Goal: Browse casually: Explore the website without a specific task or goal

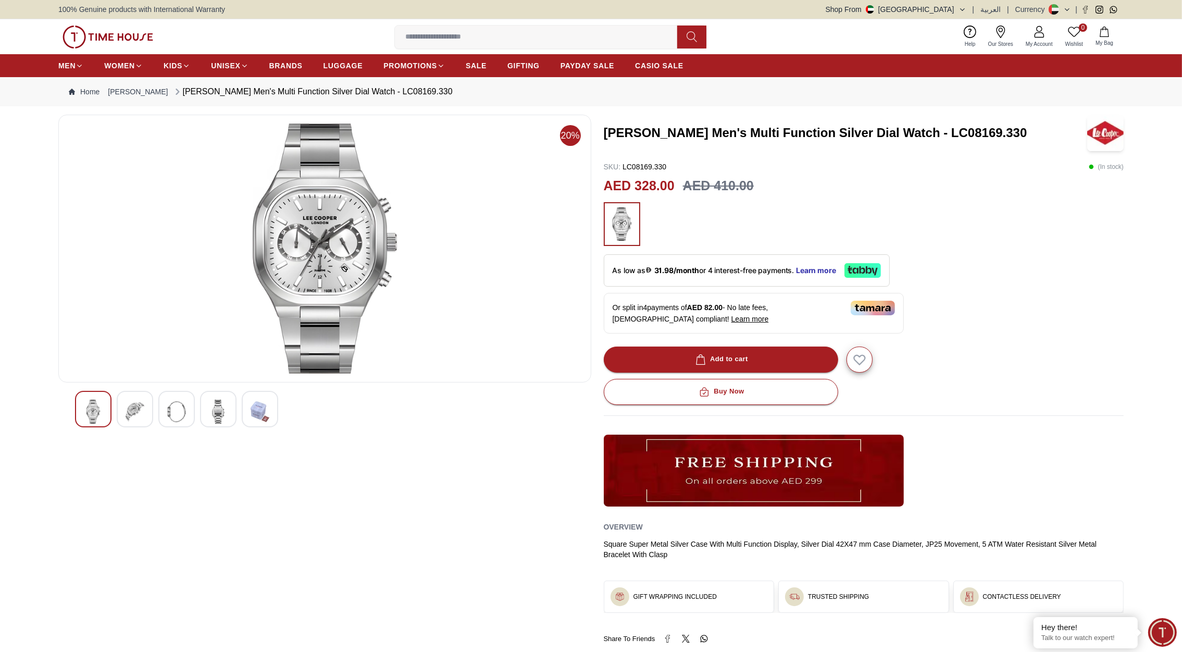
drag, startPoint x: 0, startPoint y: 0, endPoint x: 142, endPoint y: 41, distance: 147.4
click at [142, 41] on img at bounding box center [108, 37] width 91 height 23
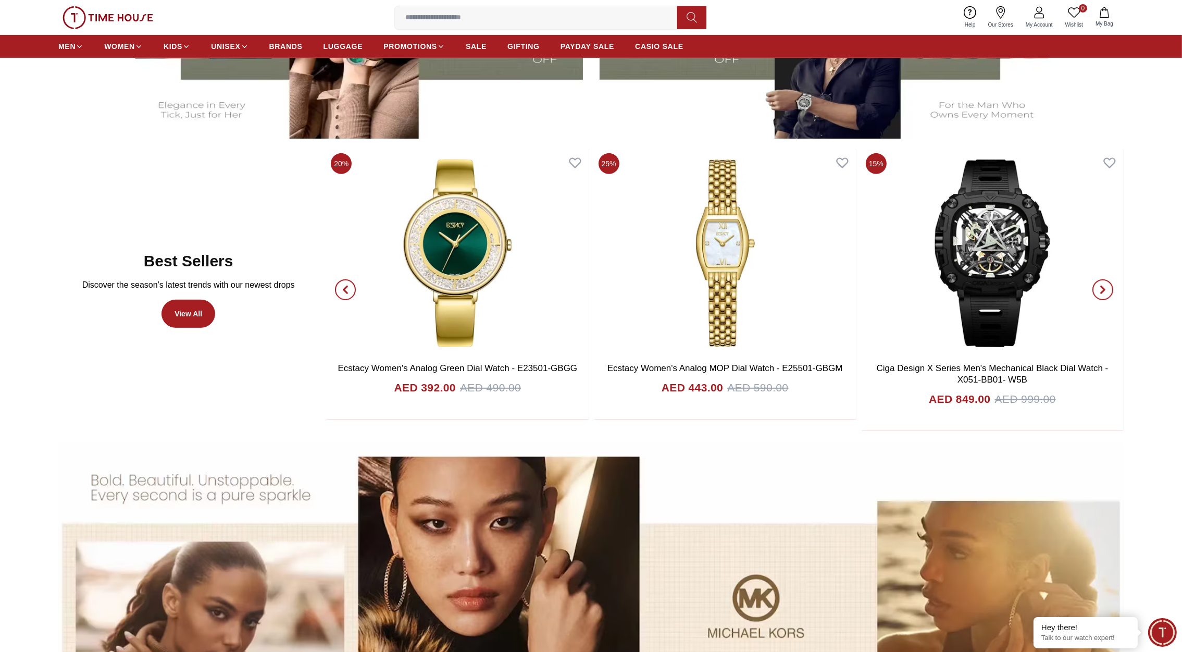
click at [129, 31] on div "0 Wishlist My Bag Help Our Stores My Account 0 Wishlist My Bag" at bounding box center [590, 17] width 1065 height 35
click at [129, 21] on img at bounding box center [108, 17] width 91 height 23
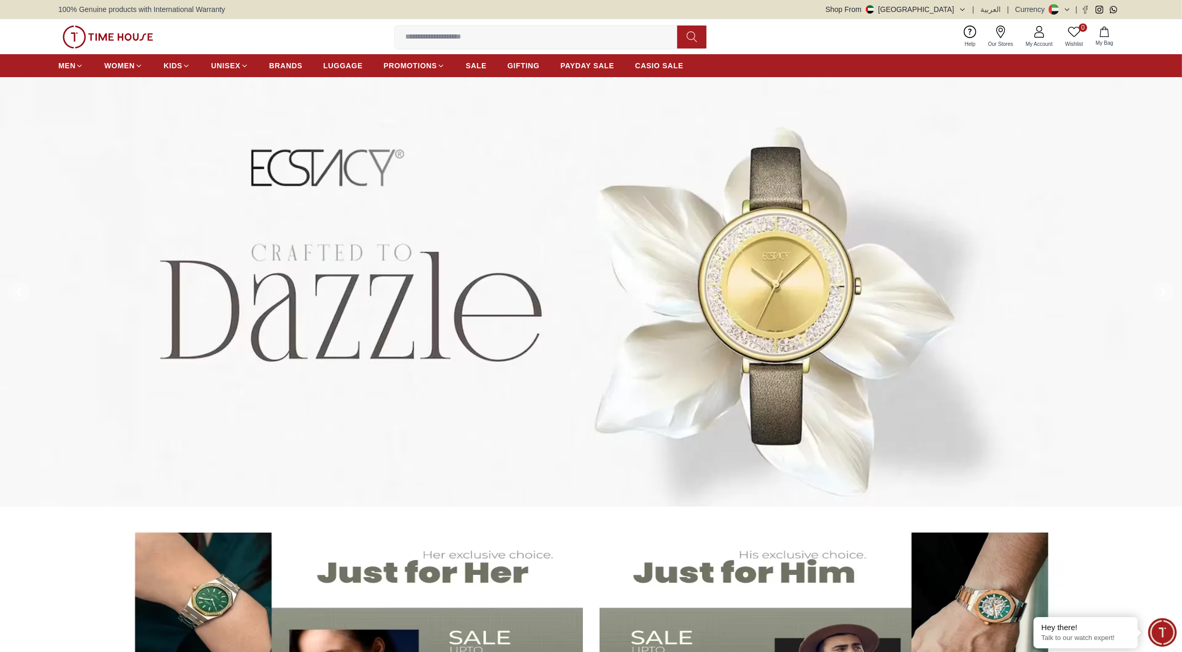
click at [401, 262] on img at bounding box center [591, 292] width 1182 height 430
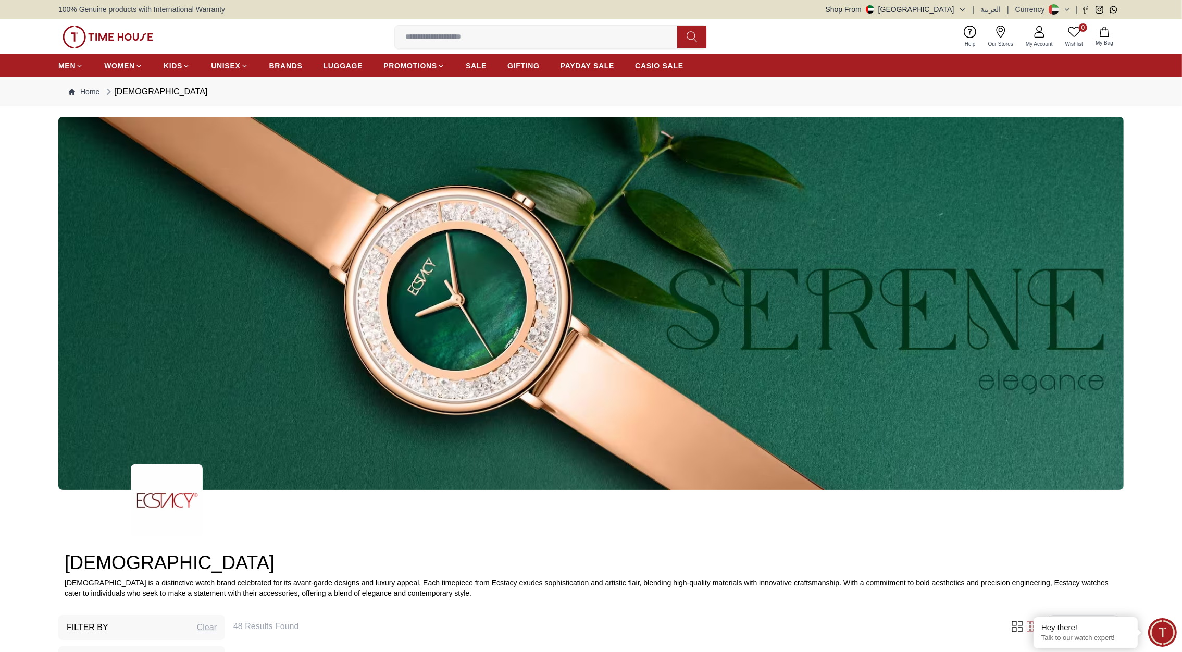
click at [98, 40] on img at bounding box center [108, 37] width 91 height 23
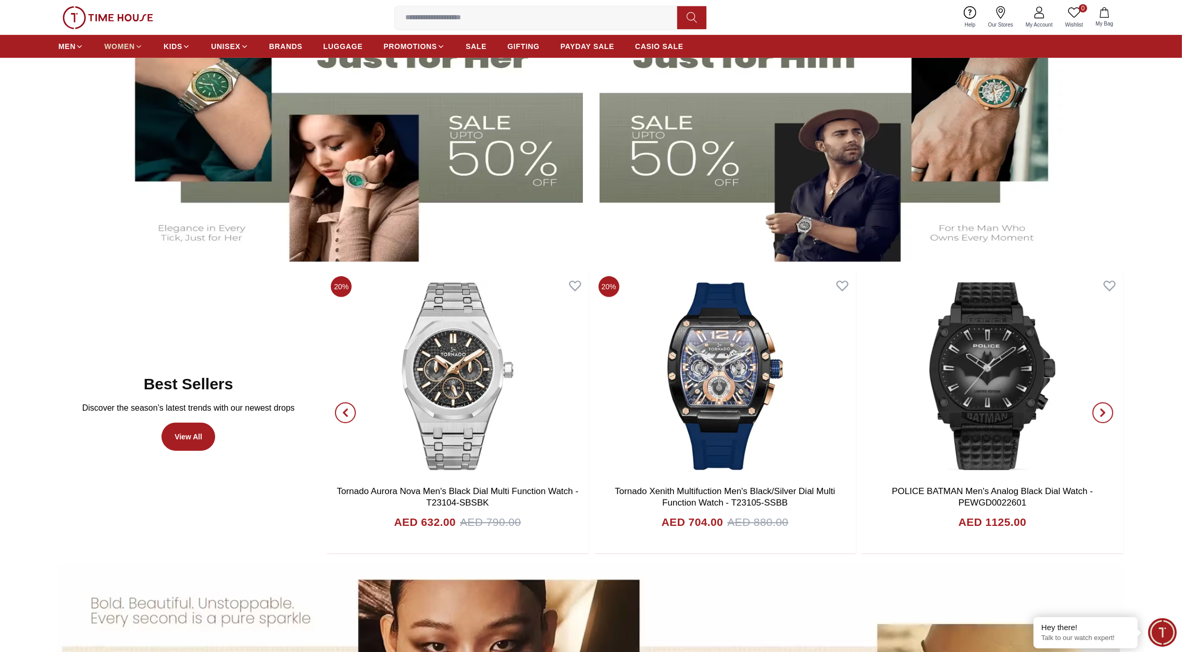
scroll to position [583, 0]
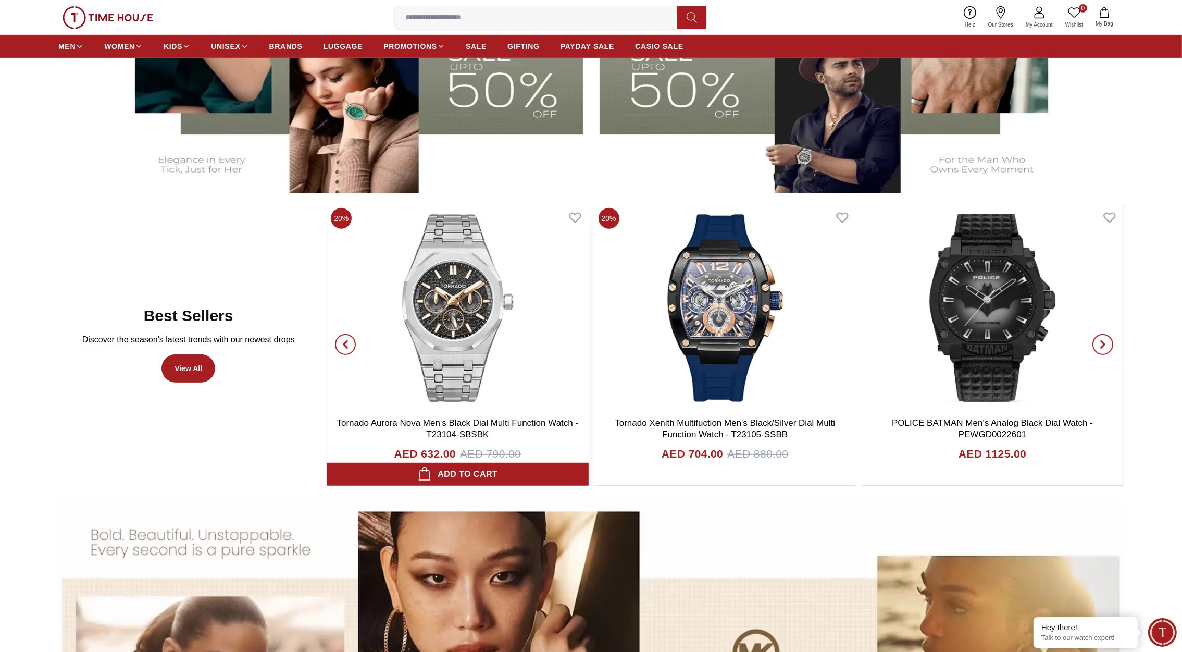
click at [461, 294] on img at bounding box center [458, 308] width 262 height 208
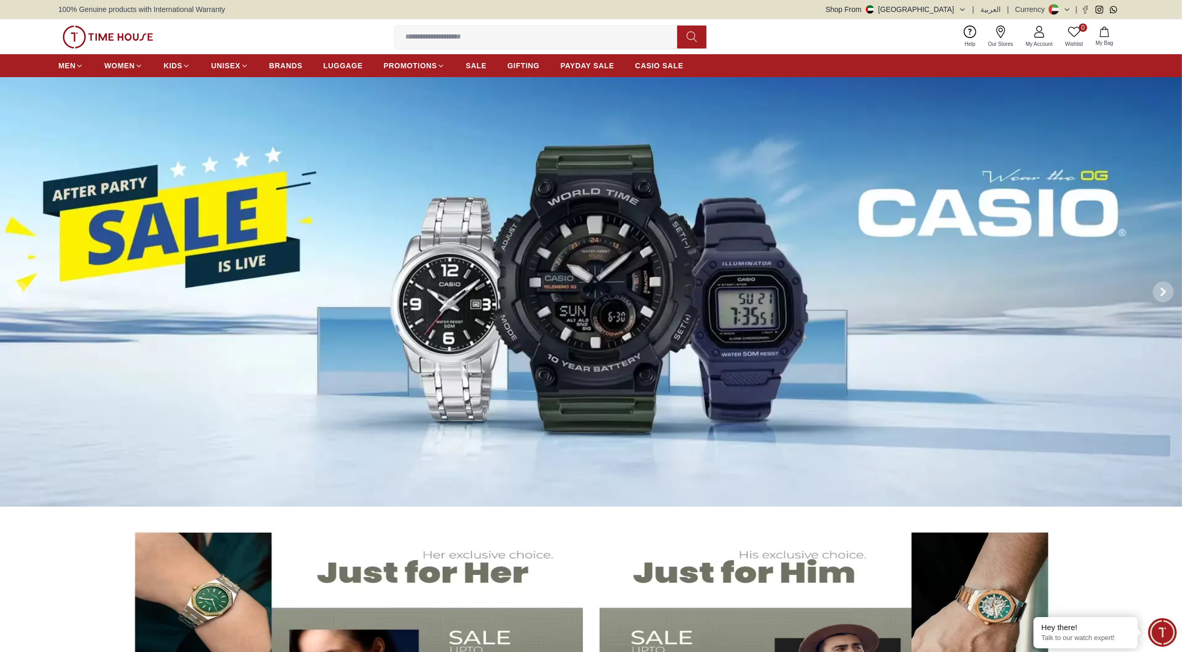
click at [519, 284] on img at bounding box center [591, 292] width 1182 height 430
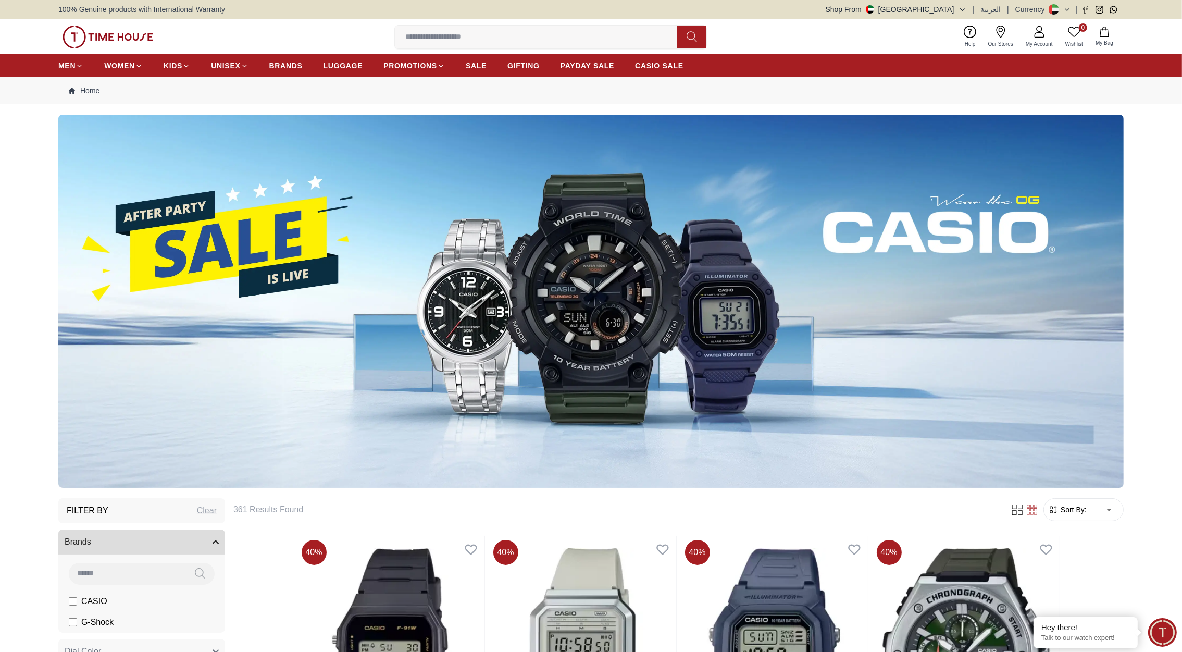
click at [127, 34] on img at bounding box center [108, 37] width 91 height 23
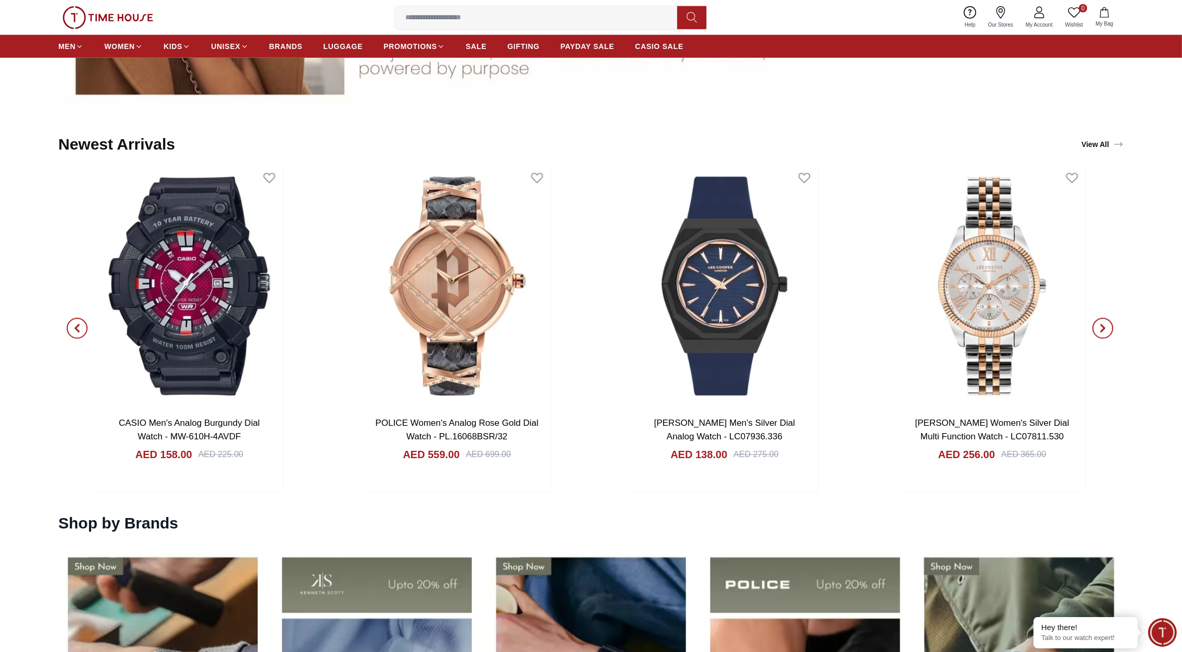
scroll to position [1365, 0]
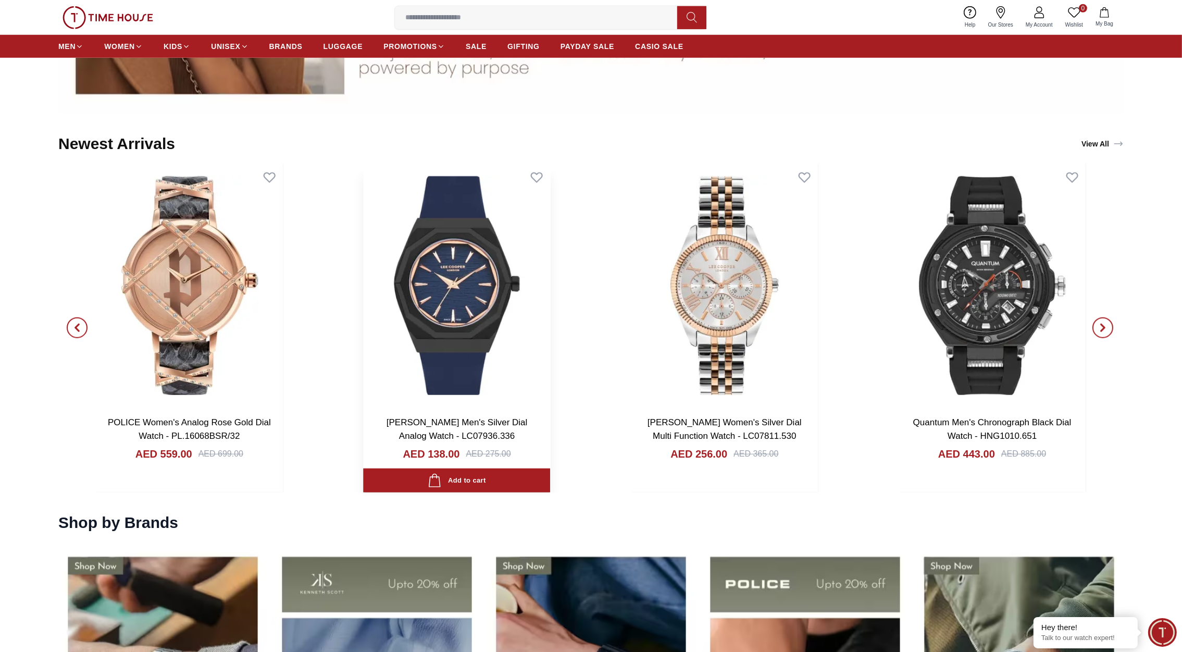
click at [457, 282] on img at bounding box center [457, 286] width 187 height 244
